Goal: Task Accomplishment & Management: Manage account settings

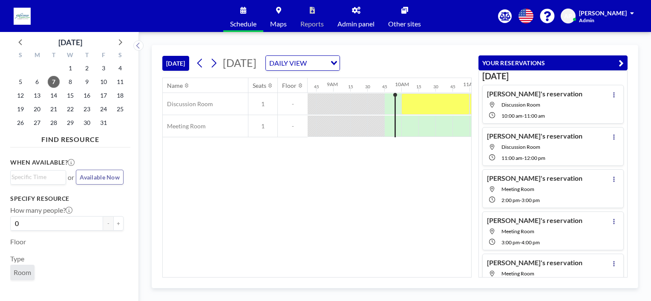
scroll to position [0, 597]
click at [612, 134] on icon at bounding box center [613, 137] width 3 height 6
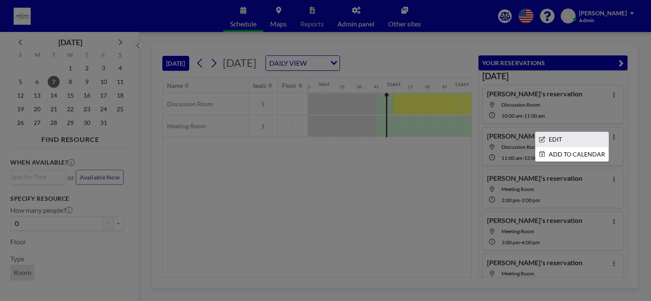
click at [556, 138] on li "EDIT" at bounding box center [572, 139] width 73 height 14
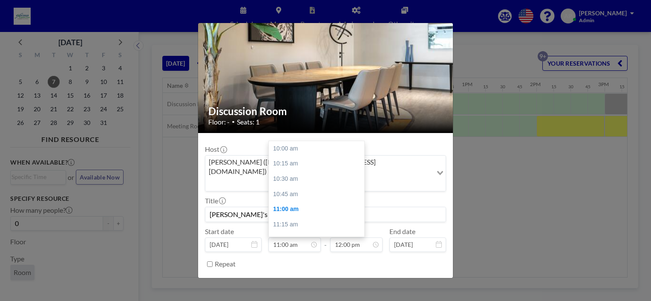
scroll to position [0, 733]
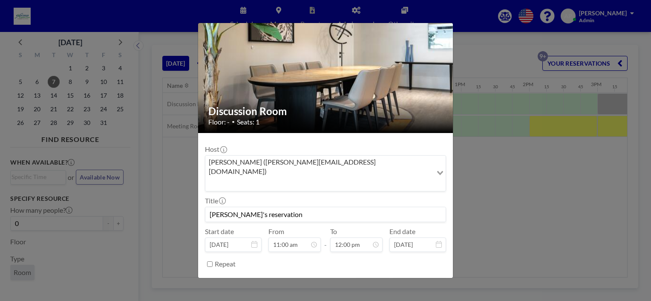
click at [370, 278] on button "REMOVE" at bounding box center [372, 285] width 34 height 15
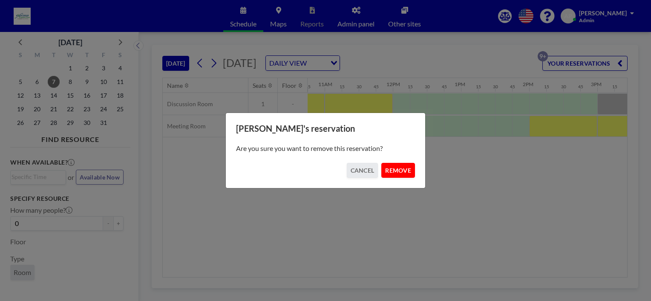
click at [401, 167] on button "REMOVE" at bounding box center [398, 170] width 34 height 15
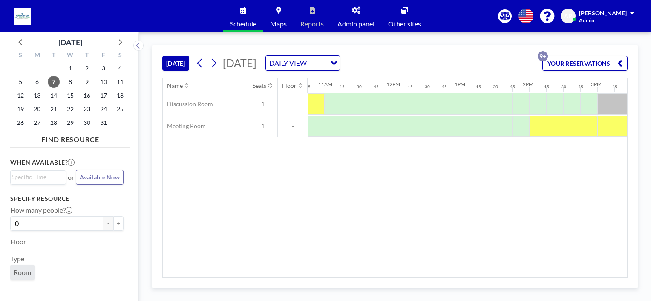
click at [608, 62] on button "YOUR RESERVATIONS 9+" at bounding box center [585, 63] width 85 height 15
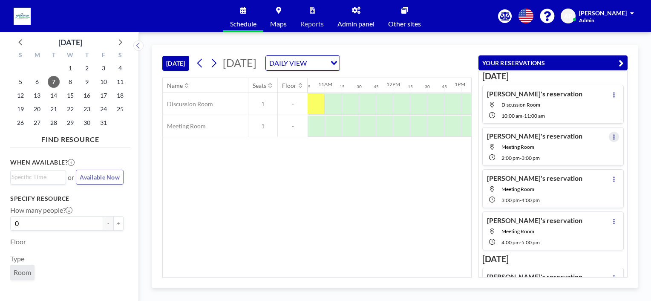
click at [612, 136] on icon at bounding box center [613, 137] width 3 height 6
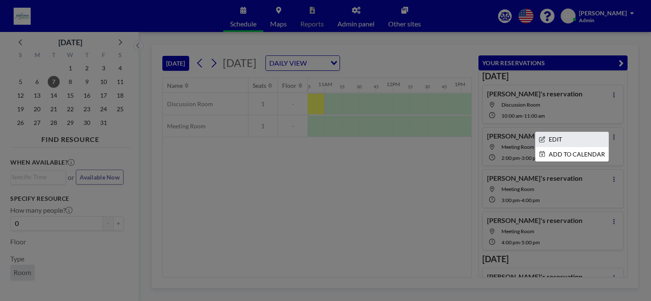
click at [551, 134] on li "EDIT" at bounding box center [572, 139] width 73 height 14
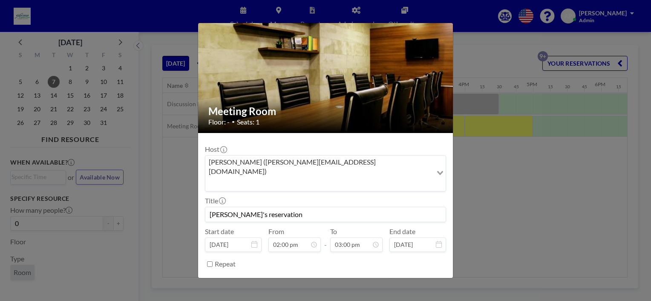
scroll to position [0, 938]
click at [368, 278] on button "REMOVE" at bounding box center [372, 285] width 34 height 15
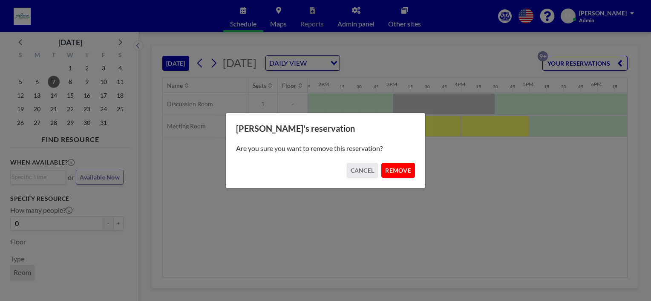
click at [394, 177] on button "REMOVE" at bounding box center [398, 170] width 34 height 15
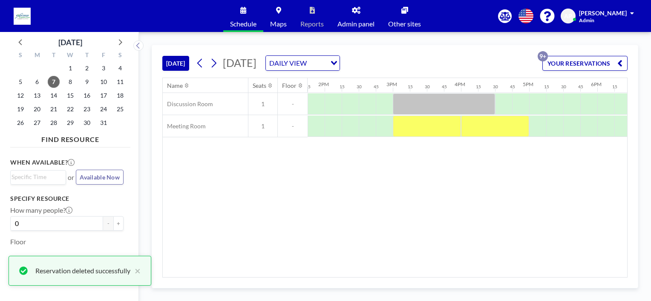
click at [600, 66] on button "YOUR RESERVATIONS 9+" at bounding box center [585, 63] width 85 height 15
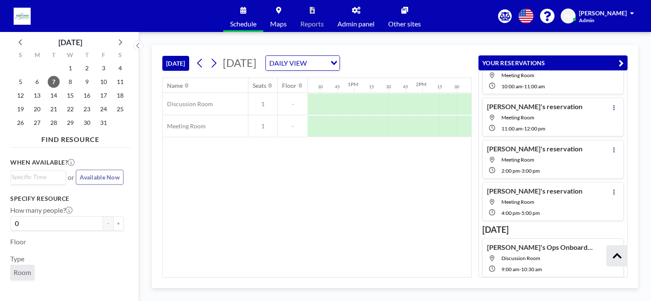
scroll to position [0, 539]
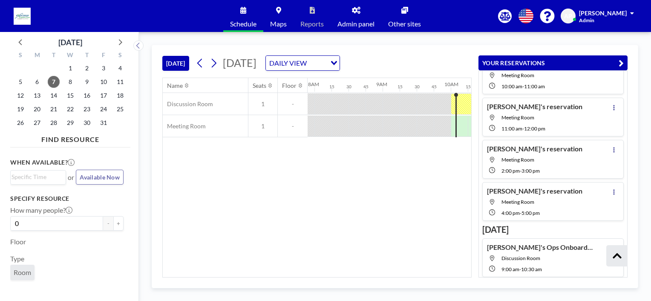
click at [620, 60] on icon "button" at bounding box center [621, 63] width 5 height 10
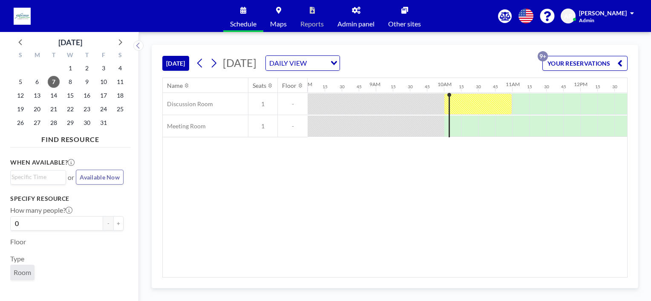
scroll to position [0, 548]
click at [563, 61] on button "YOUR RESERVATIONS 9+" at bounding box center [585, 63] width 85 height 15
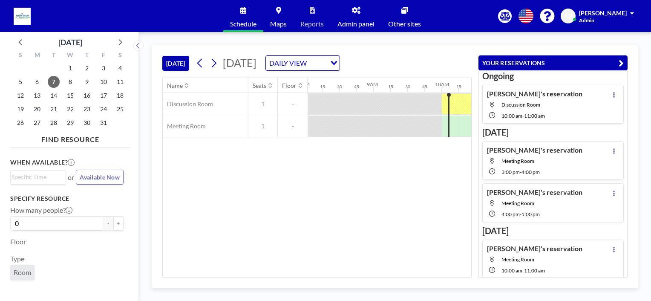
click at [393, 197] on div "Name Seats Floor 12AM 15 30 45 1AM 15 30 45 2AM 15 30 45 3AM 15 30 45 4AM 15 30…" at bounding box center [317, 177] width 309 height 199
click at [624, 60] on button "YOUR RESERVATIONS" at bounding box center [553, 62] width 149 height 15
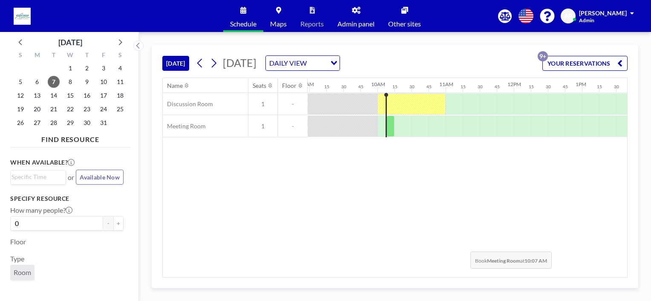
scroll to position [0, 583]
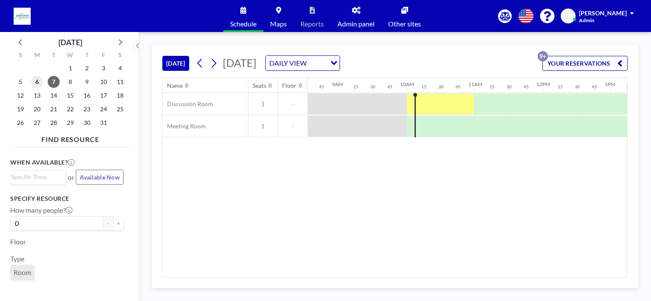
click at [36, 81] on span "6" at bounding box center [37, 82] width 12 height 12
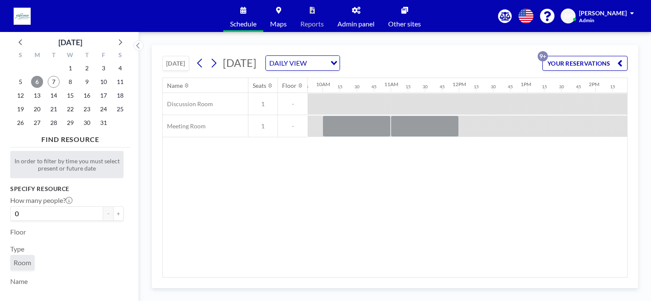
scroll to position [0, 689]
